Goal: Task Accomplishment & Management: Manage account settings

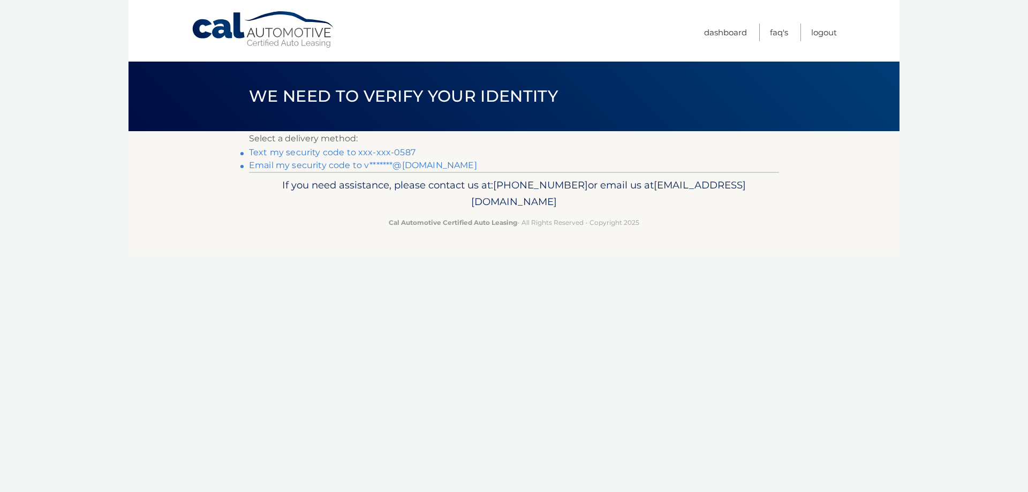
click at [361, 153] on link "Text my security code to xxx-xxx-0587" at bounding box center [332, 152] width 166 height 10
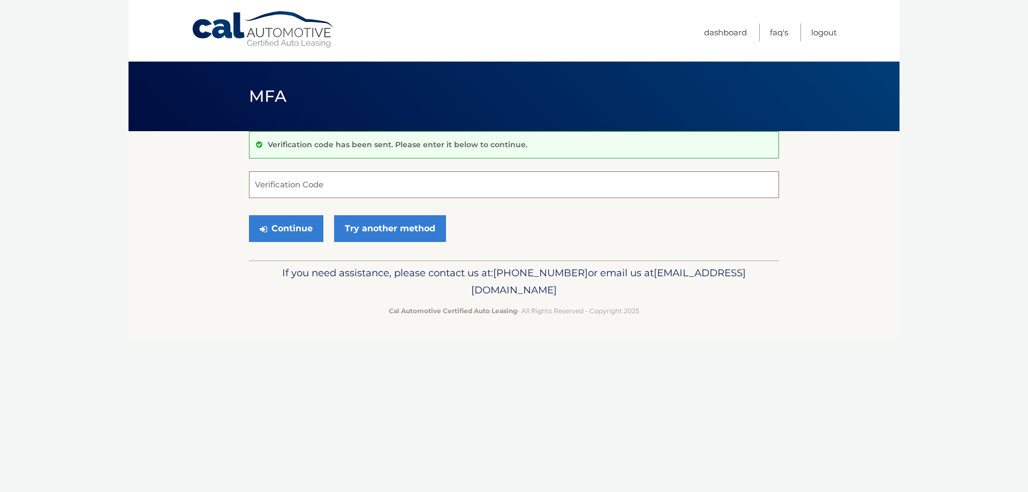
click at [319, 180] on input "Verification Code" at bounding box center [514, 184] width 530 height 27
type input "750499"
click at [295, 233] on button "Continue" at bounding box center [286, 228] width 74 height 27
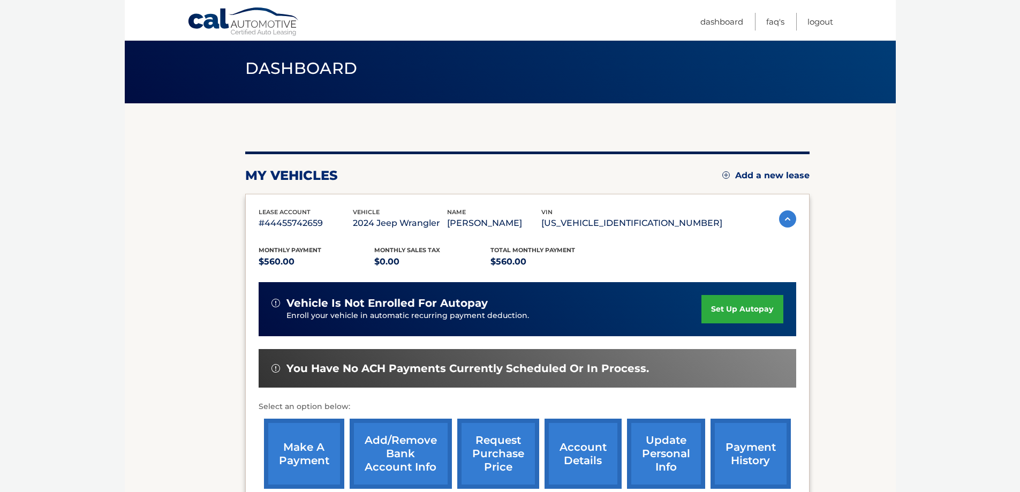
scroll to position [54, 0]
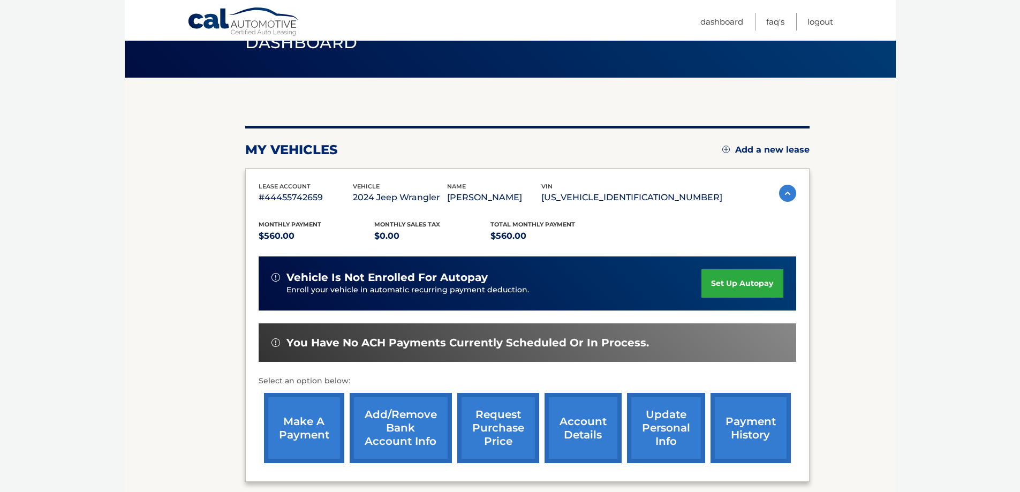
click at [286, 419] on link "make a payment" at bounding box center [304, 428] width 80 height 70
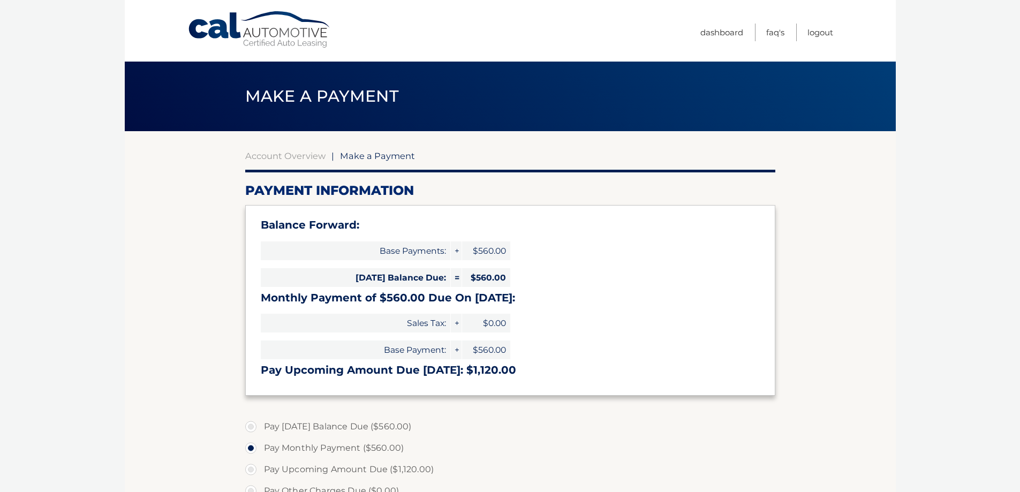
select select "ZTc4YzYxMGMtZGVhMi00NWUwLWIxZTktMDdiY2MwNzNkYmM0"
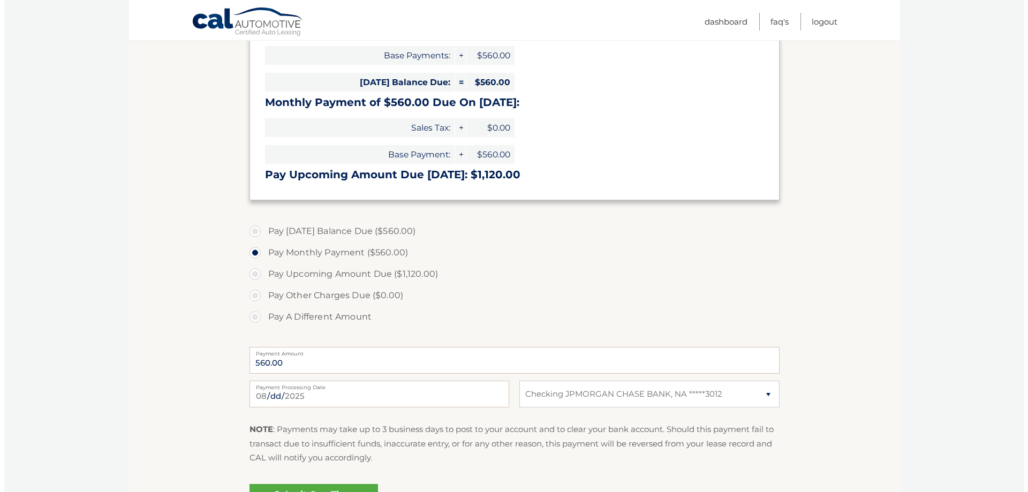
scroll to position [268, 0]
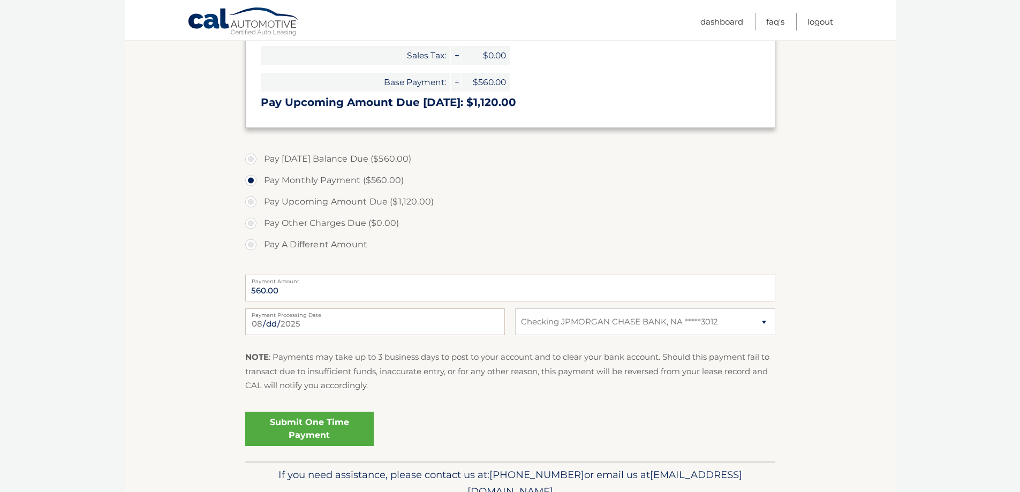
click at [323, 428] on link "Submit One Time Payment" at bounding box center [309, 429] width 128 height 34
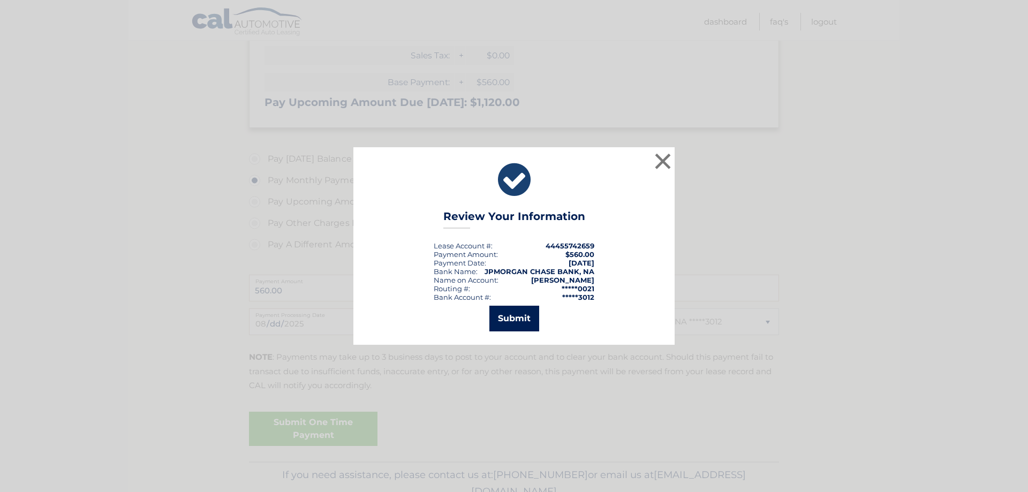
click at [524, 321] on button "Submit" at bounding box center [514, 319] width 50 height 26
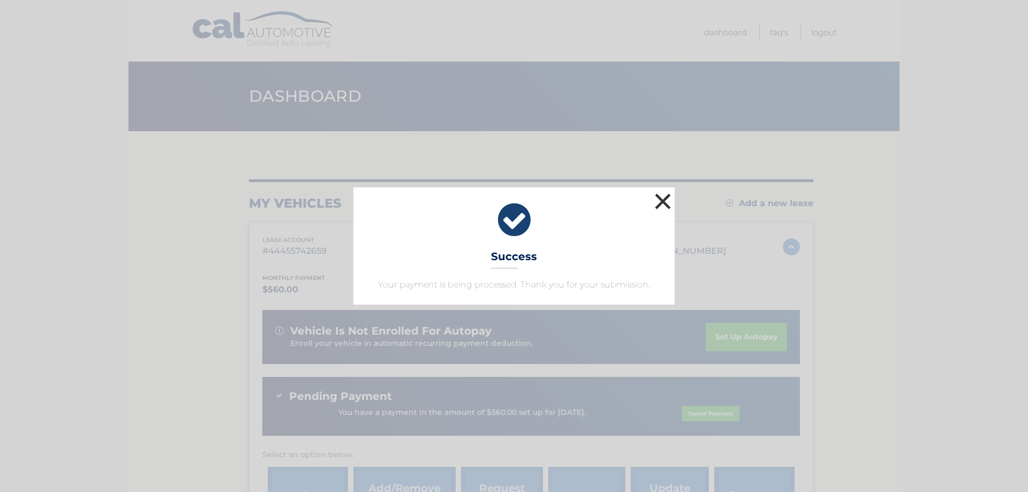
click at [666, 199] on button "×" at bounding box center [662, 201] width 21 height 21
